Goal: Information Seeking & Learning: Learn about a topic

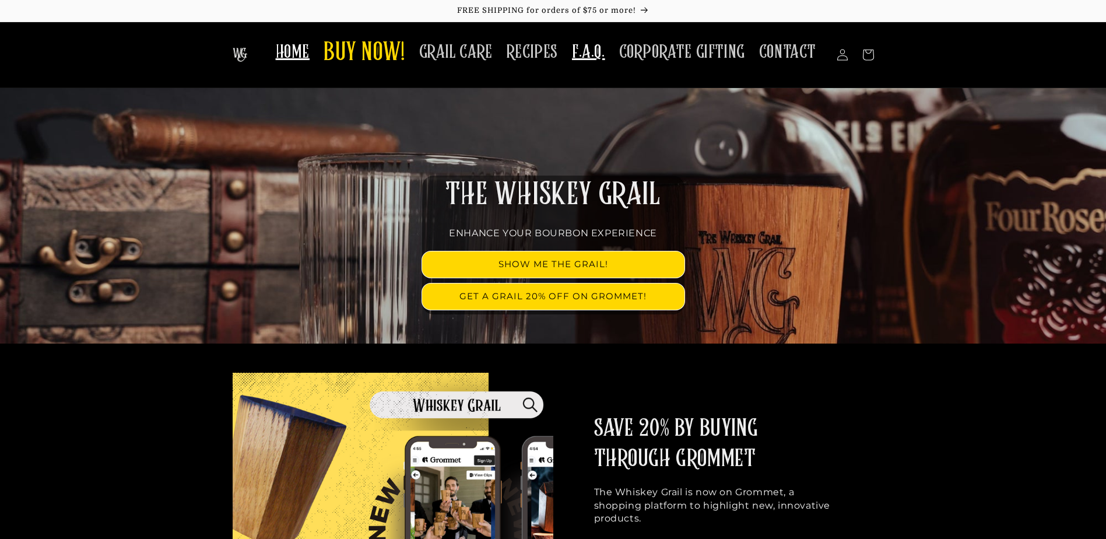
click at [578, 50] on span "F.A.Q." at bounding box center [588, 52] width 33 height 23
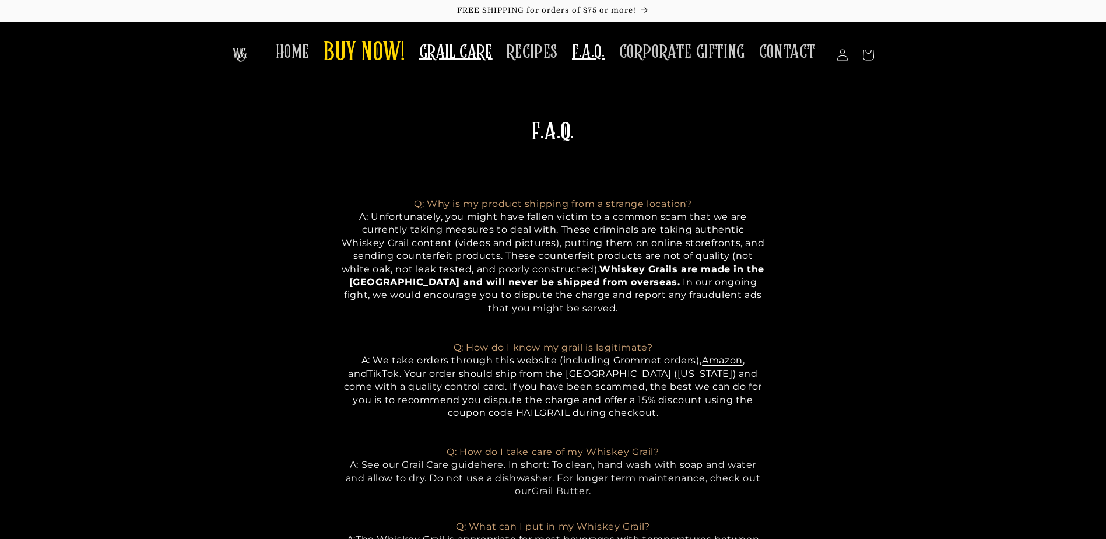
click at [480, 53] on span "GRAIL CARE" at bounding box center [455, 52] width 73 height 23
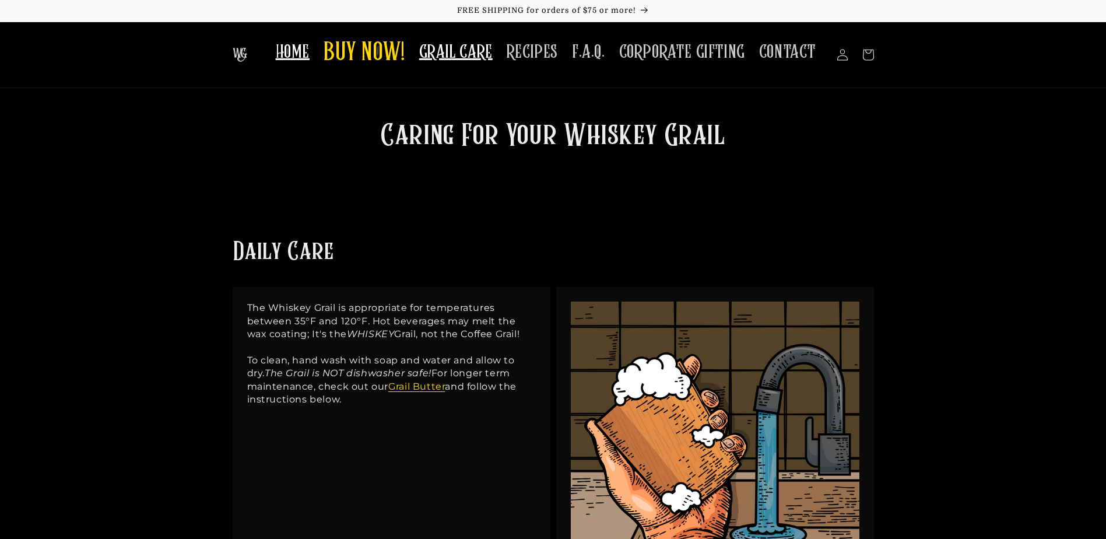
click at [300, 57] on span "HOME" at bounding box center [293, 52] width 34 height 23
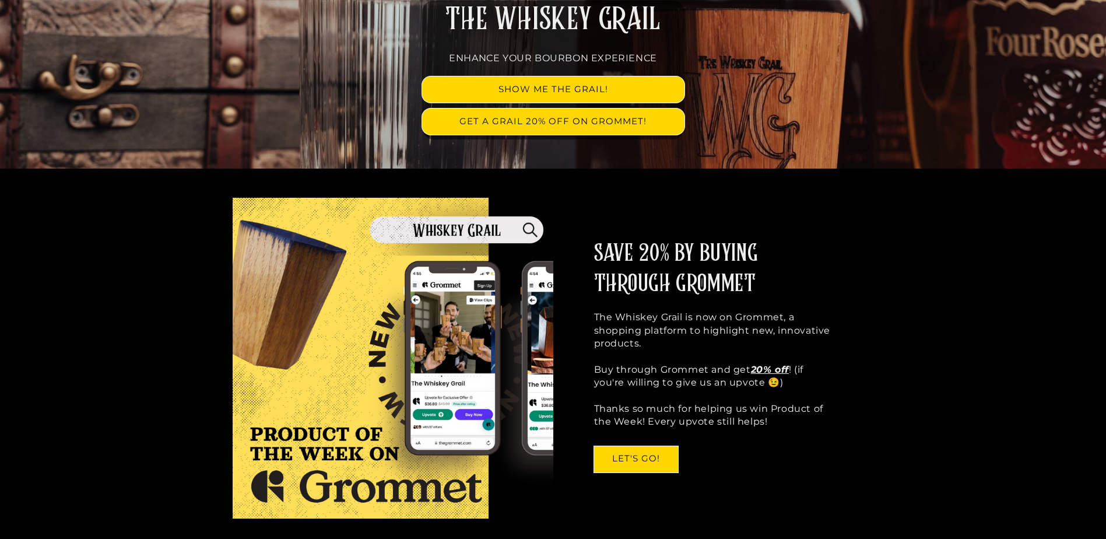
scroll to position [233, 0]
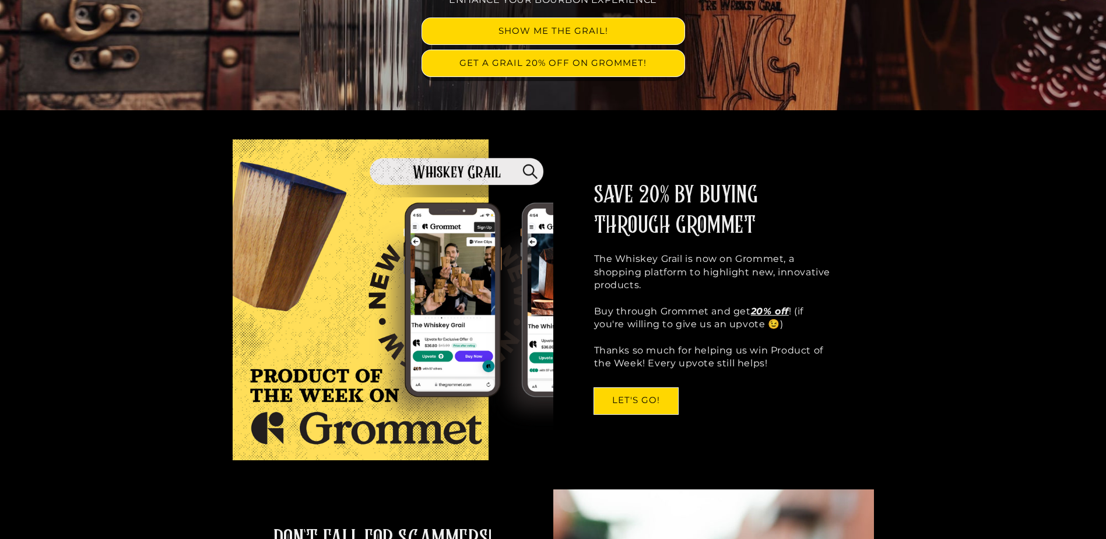
drag, startPoint x: 712, startPoint y: 224, endPoint x: 968, endPoint y: 97, distance: 285.7
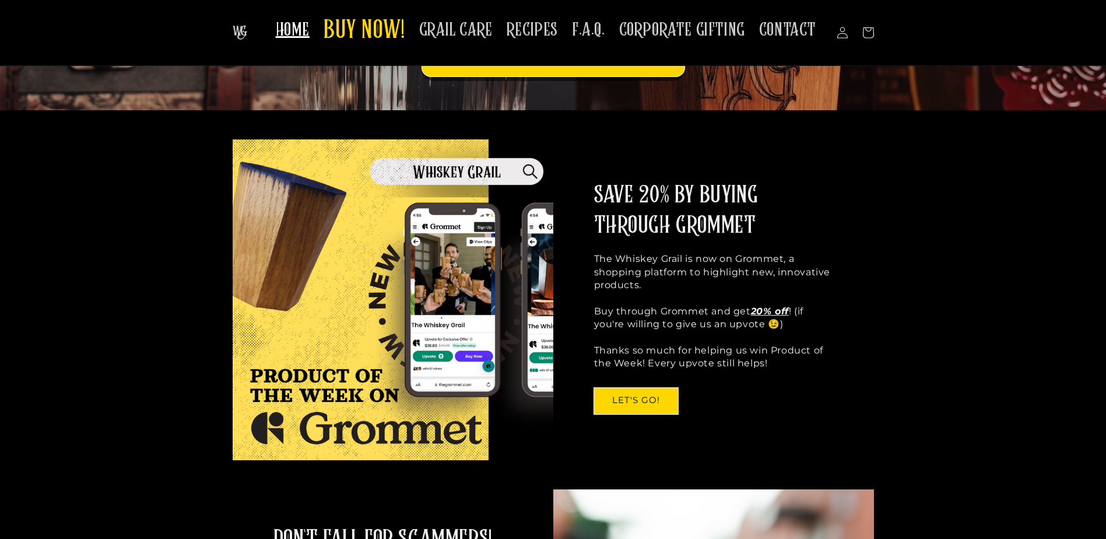
scroll to position [0, 0]
